Goal: Transaction & Acquisition: Purchase product/service

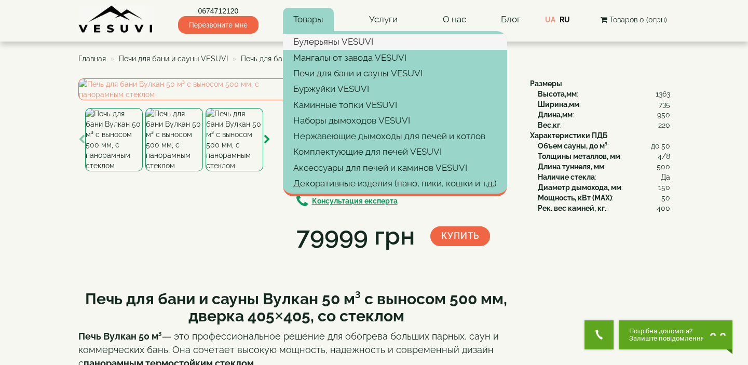
click at [325, 41] on link "Булерьяны VESUVI" at bounding box center [395, 42] width 224 height 16
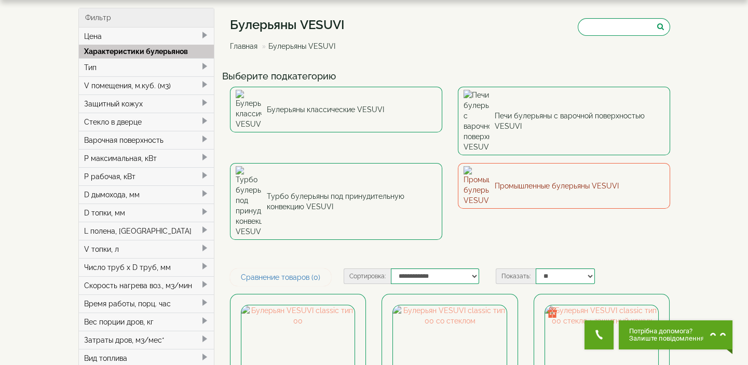
scroll to position [94, 0]
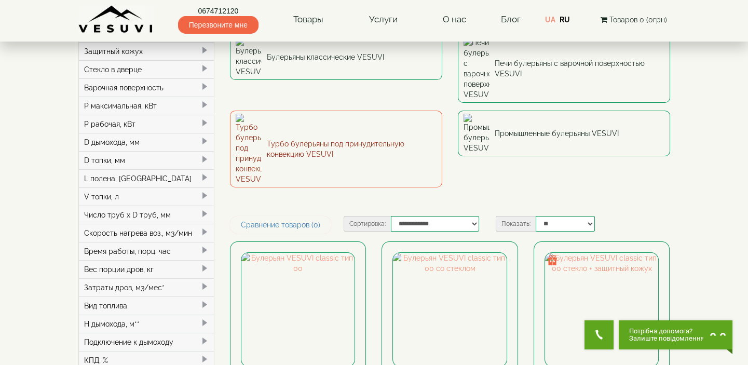
click at [381, 111] on link "Турбо булерьяны под принудительную конвекцию VESUVI" at bounding box center [336, 149] width 212 height 77
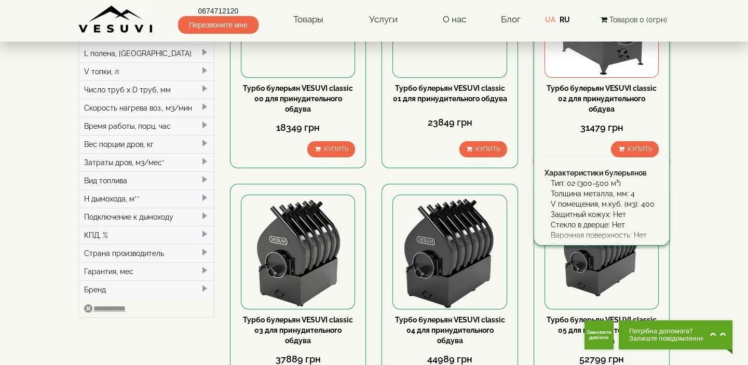
scroll to position [236, 0]
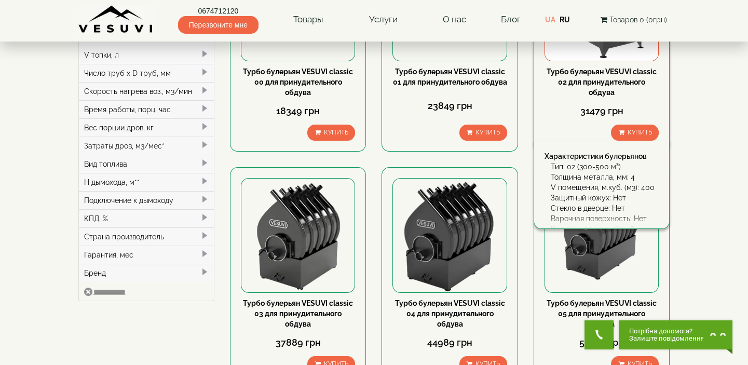
click at [597, 77] on link "Турбо булерьян VESUVI classic 02 для принудительного обдува" at bounding box center [602, 82] width 110 height 29
